Goal: Task Accomplishment & Management: Manage account settings

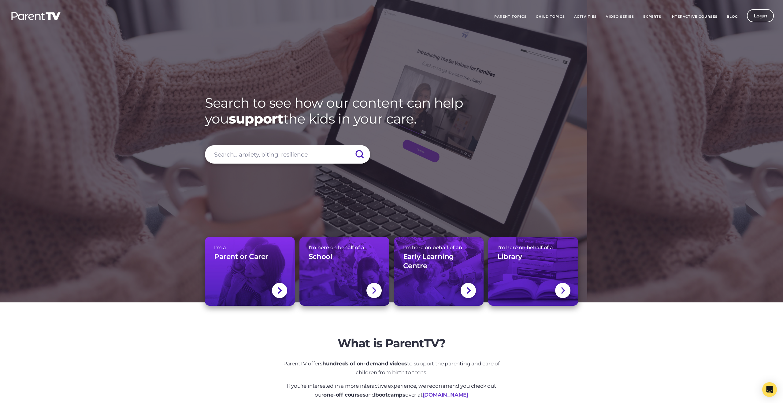
click at [772, 12] on link "Login" at bounding box center [760, 15] width 27 height 13
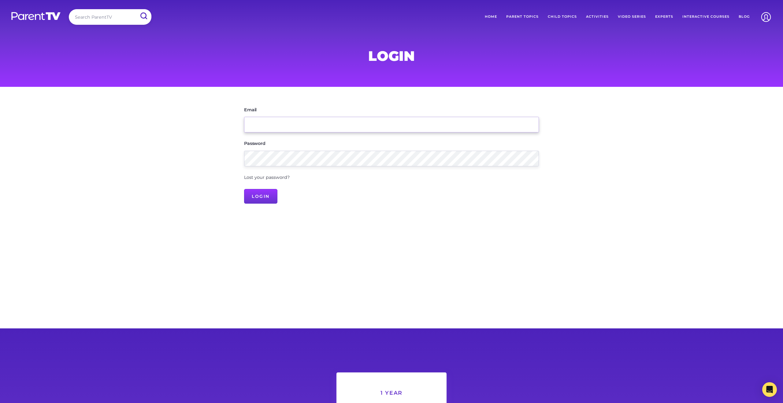
click at [371, 124] on input "Email" at bounding box center [391, 125] width 295 height 16
